Goal: Register for event/course

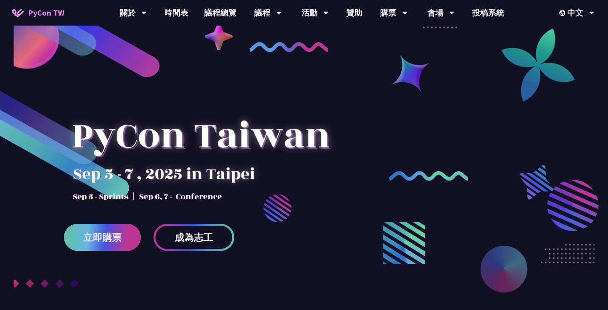
click at [108, 234] on span "立即購票" at bounding box center [102, 238] width 38 height 10
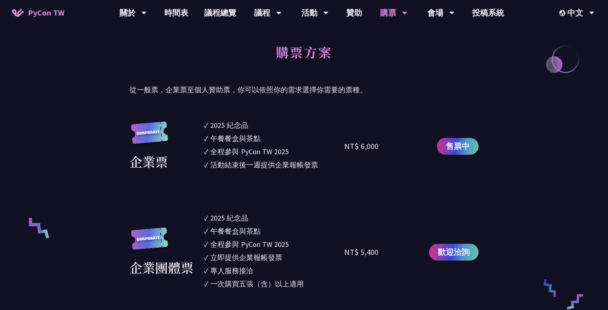
scroll to position [396, 0]
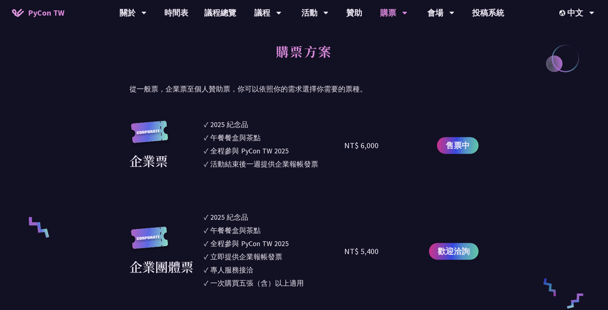
click at [344, 151] on div "NT$ 6,000" at bounding box center [361, 145] width 34 height 12
drag, startPoint x: 344, startPoint y: 151, endPoint x: 353, endPoint y: 179, distance: 30.1
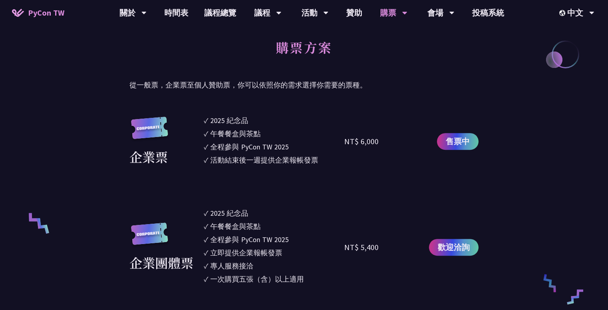
scroll to position [403, 0]
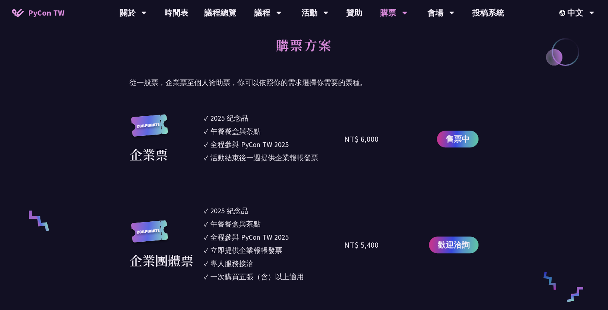
click at [224, 255] on div "立即提供企業報帳發票" at bounding box center [246, 250] width 72 height 11
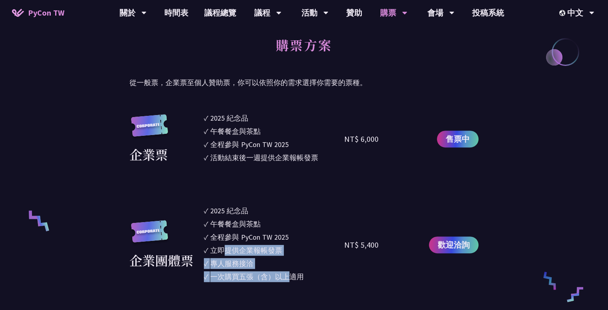
drag, startPoint x: 224, startPoint y: 255, endPoint x: 286, endPoint y: 276, distance: 65.7
click at [286, 276] on ul "✓ 2025 [PERSON_NAME]✓ 午餐餐盒與茶點 ✓ 全程參與 PyCon TW 2025 ✓ 立即提供企業報帳發票 ✓ 專人服務接洽 ✓ 一次購買…" at bounding box center [274, 244] width 141 height 79
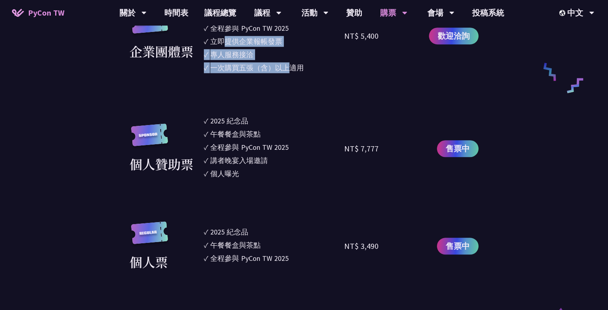
scroll to position [619, 0]
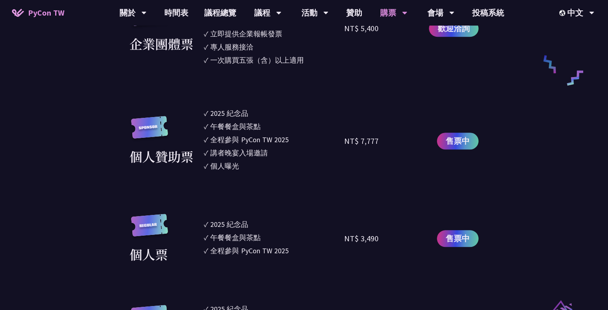
click at [286, 223] on li "✓ 2025 [PERSON_NAME]" at bounding box center [274, 224] width 141 height 11
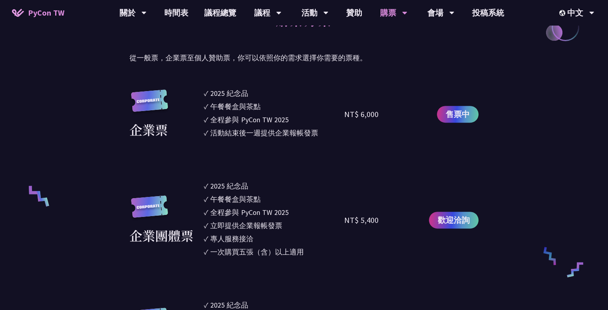
scroll to position [388, 0]
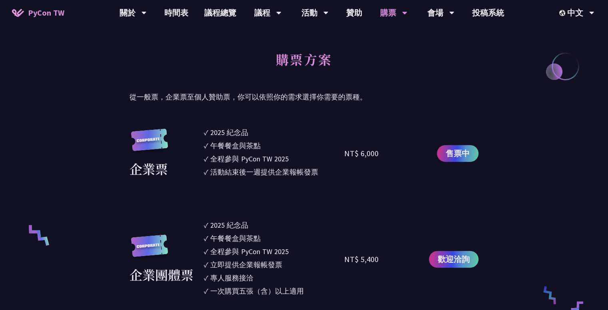
click at [238, 140] on div "午餐餐盒與茶點" at bounding box center [235, 145] width 50 height 11
drag, startPoint x: 238, startPoint y: 139, endPoint x: 258, endPoint y: 127, distance: 23.7
click at [258, 127] on ul "✓ 2025 [PERSON_NAME]✓ 午餐餐盒與茶點 ✓ 全程參與 PyCon TW 2025 ✓ 活動結束後一週提供企業報帳發票" at bounding box center [274, 153] width 141 height 53
click at [258, 127] on li "✓ 2025 [PERSON_NAME]" at bounding box center [274, 132] width 141 height 11
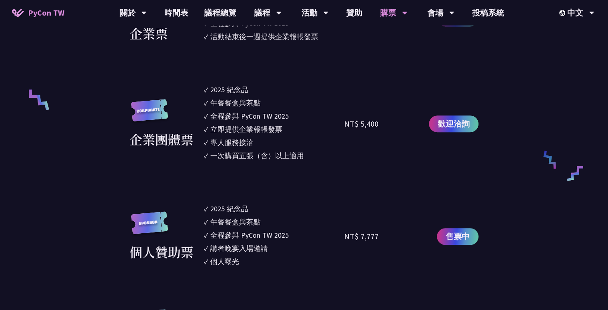
scroll to position [523, 0]
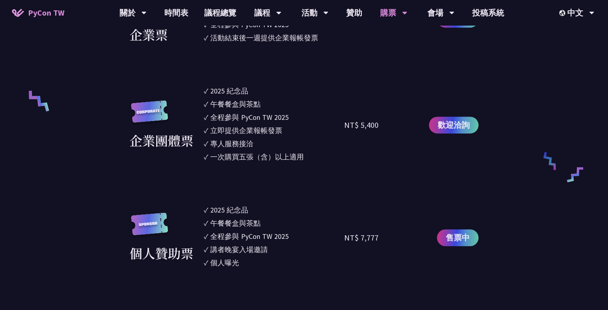
click at [282, 39] on div "活動結束後一週提供企業報帳發票" at bounding box center [264, 37] width 108 height 11
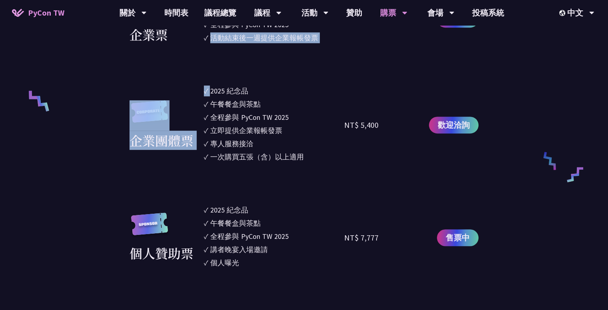
drag, startPoint x: 282, startPoint y: 39, endPoint x: 312, endPoint y: 86, distance: 55.1
click at [312, 86] on section "企業票 ✓ 2025 紀念品 ✓ 午餐餐盒與茶點 ✓ 全程參與 PyCon TW 2025 ✓ 活動結束後一週提供企業報帳發票 NT$ 6,000 售票中 企…" at bounding box center [303, 268] width 349 height 550
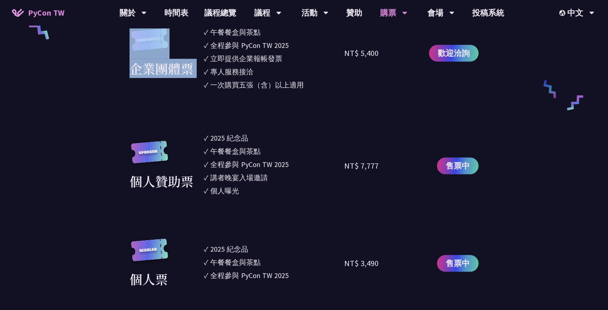
scroll to position [596, 0]
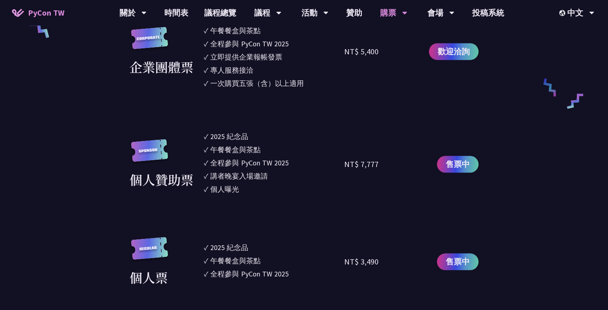
click at [314, 149] on li "✓ 午餐餐盒與茶點" at bounding box center [274, 149] width 141 height 11
click at [254, 195] on ul "✓ 2025 [PERSON_NAME]✓ 午餐餐盒與茶點 ✓ 全程參與 PyCon TW 2025 ✓ 講者晚宴入場邀請 ✓ 個人曝光" at bounding box center [274, 164] width 141 height 66
drag, startPoint x: 254, startPoint y: 195, endPoint x: 254, endPoint y: 186, distance: 8.8
click at [254, 186] on ul "✓ 2025 [PERSON_NAME]✓ 午餐餐盒與茶點 ✓ 全程參與 PyCon TW 2025 ✓ 講者晚宴入場邀請 ✓ 個人曝光" at bounding box center [274, 164] width 141 height 66
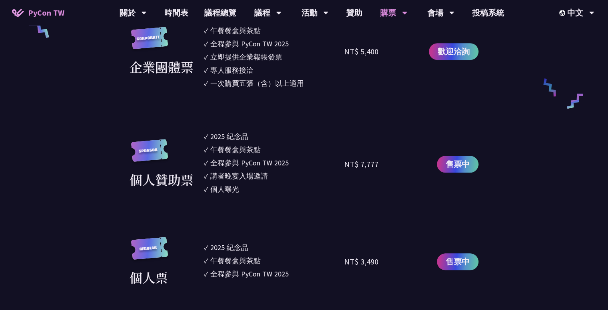
click at [254, 186] on li "✓ 個人曝光" at bounding box center [274, 189] width 141 height 11
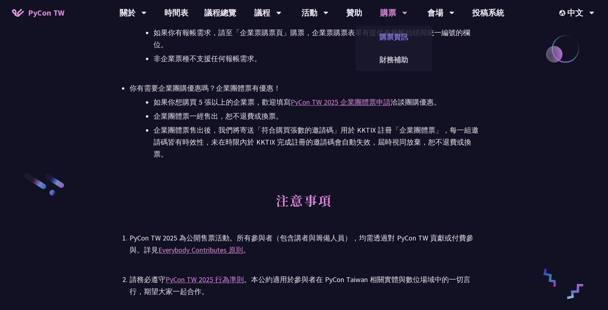
scroll to position [1125, 0]
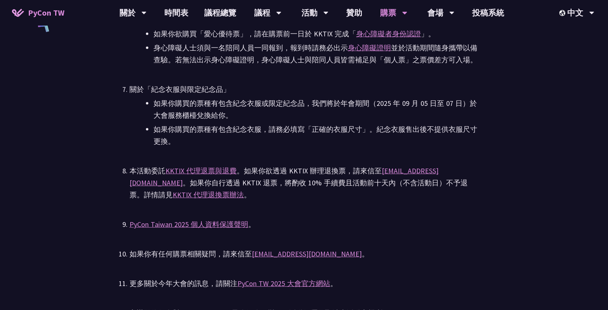
scroll to position [1630, 0]
click at [451, 237] on ul "PyCon TW 2025 為公開售票活動。所有參與者（包含講者與籌備人員），均需透過對 PyCon TW 貢獻或付費參與。詳見 Everybody Cont…" at bounding box center [303, 21] width 349 height 597
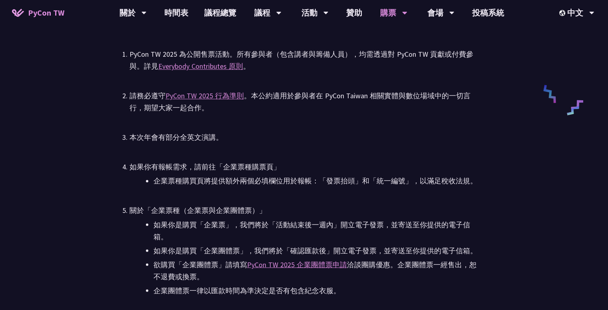
scroll to position [1235, 0]
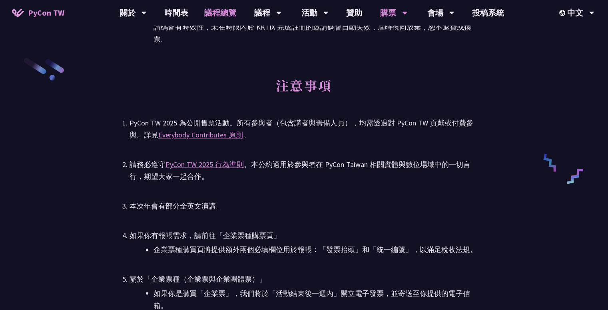
click at [211, 8] on link "議程總覽" at bounding box center [220, 13] width 48 height 26
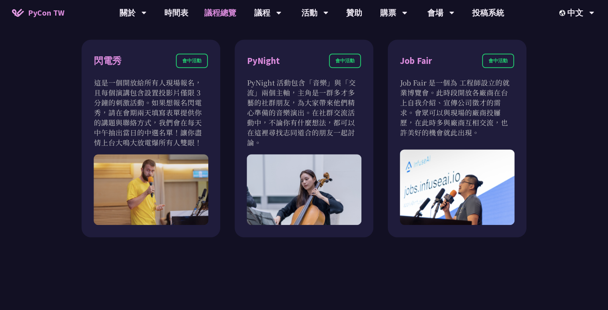
scroll to position [690, 0]
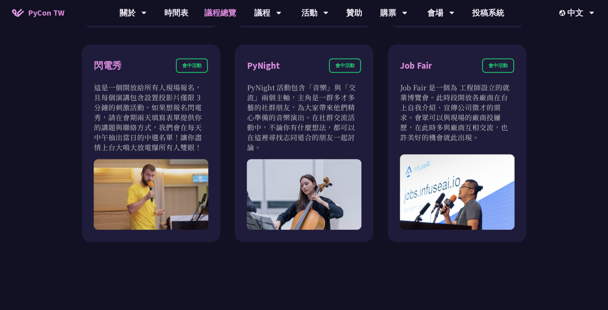
click at [57, 20] on link "PyCon TW" at bounding box center [38, 13] width 68 height 20
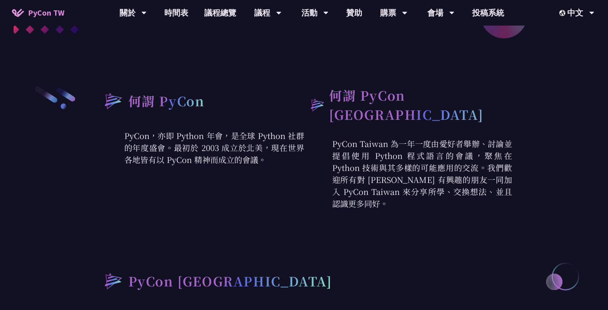
scroll to position [256, 0]
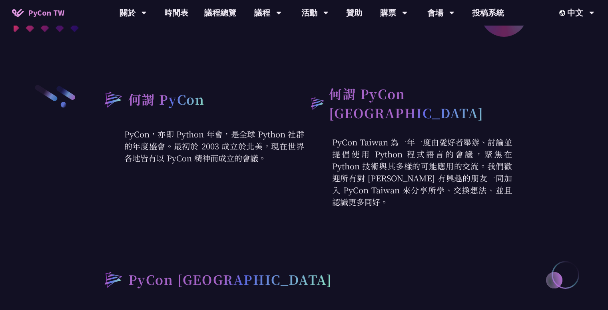
click at [206, 137] on p "PyCon，亦即 Python 年會，是全球 Python 社群的年度盛會。最初於 2003 成立於北美，現在世界各地皆有以 PyCon 精神而成立的會議。" at bounding box center [200, 146] width 208 height 36
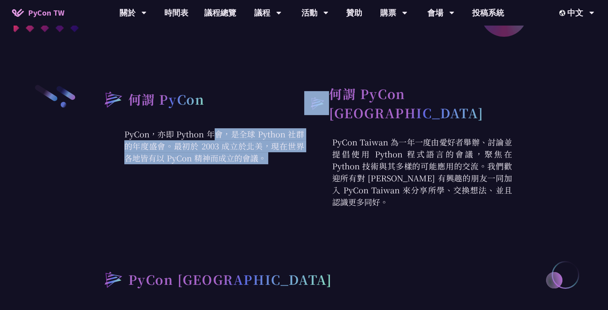
drag, startPoint x: 206, startPoint y: 137, endPoint x: 227, endPoint y: 157, distance: 29.4
click at [227, 157] on p "PyCon，亦即 Python 年會，是全球 Python 社群的年度盛會。最初於 2003 成立於北美，現在世界各地皆有以 PyCon 精神而成立的會議。" at bounding box center [200, 146] width 208 height 36
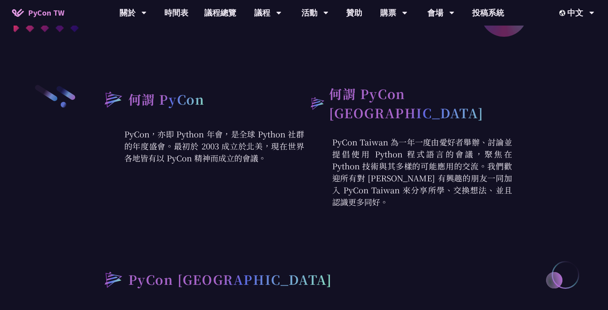
drag, startPoint x: 227, startPoint y: 157, endPoint x: 262, endPoint y: 157, distance: 34.8
click at [262, 157] on p "PyCon，亦即 Python 年會，是全球 Python 社群的年度盛會。最初於 2003 成立於北美，現在世界各地皆有以 PyCon 精神而成立的會議。" at bounding box center [200, 146] width 208 height 36
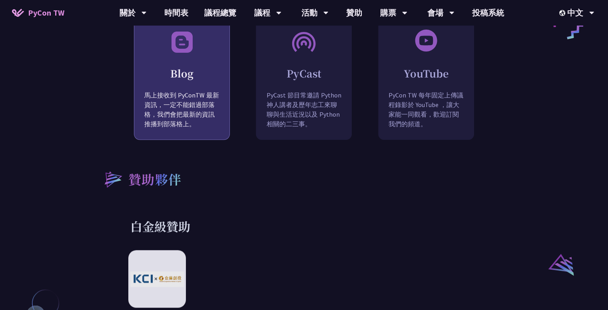
scroll to position [741, 0]
click at [196, 112] on p "馬上接收到 PyConTW 最新資訊，一定不能錯過部落格，我們會把最新的資訊推播到部落格上。" at bounding box center [181, 116] width 95 height 50
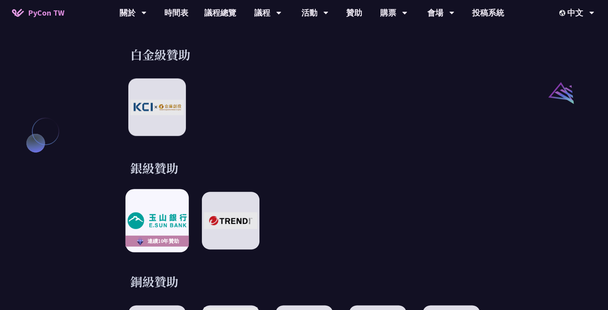
scroll to position [917, 0]
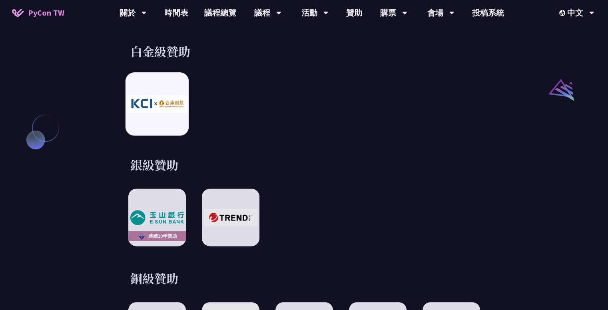
click at [153, 124] on div at bounding box center [156, 103] width 63 height 63
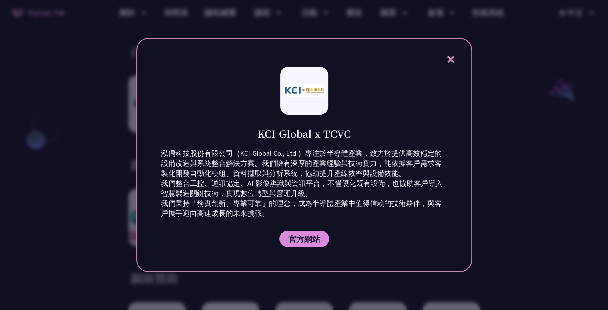
click at [74, 168] on div at bounding box center [304, 155] width 608 height 310
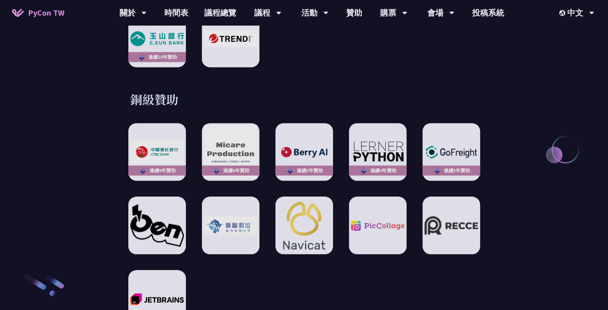
scroll to position [1095, 0]
